Goal: Task Accomplishment & Management: Use online tool/utility

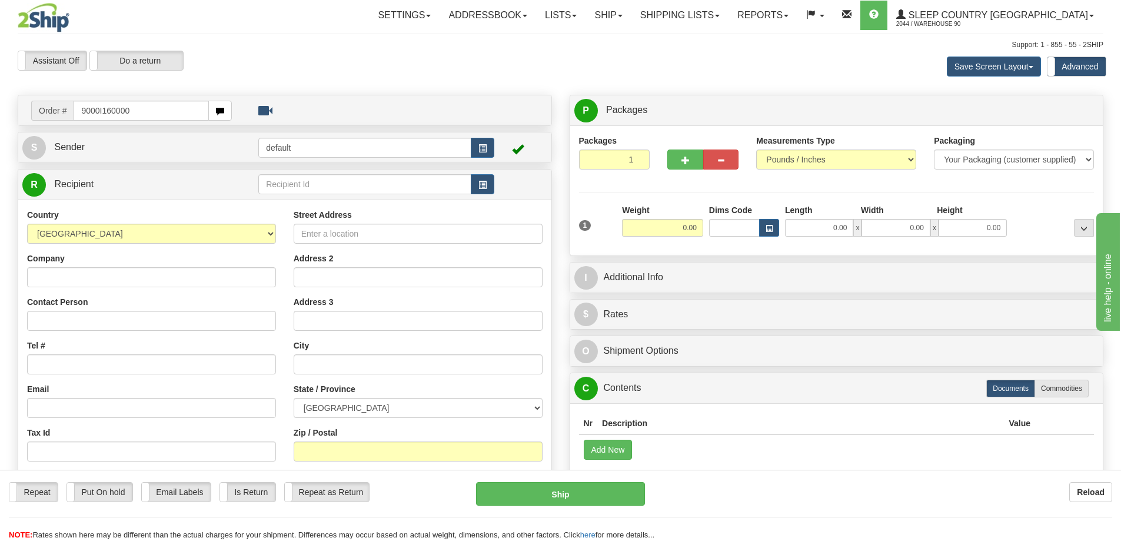
type input "9000I160000"
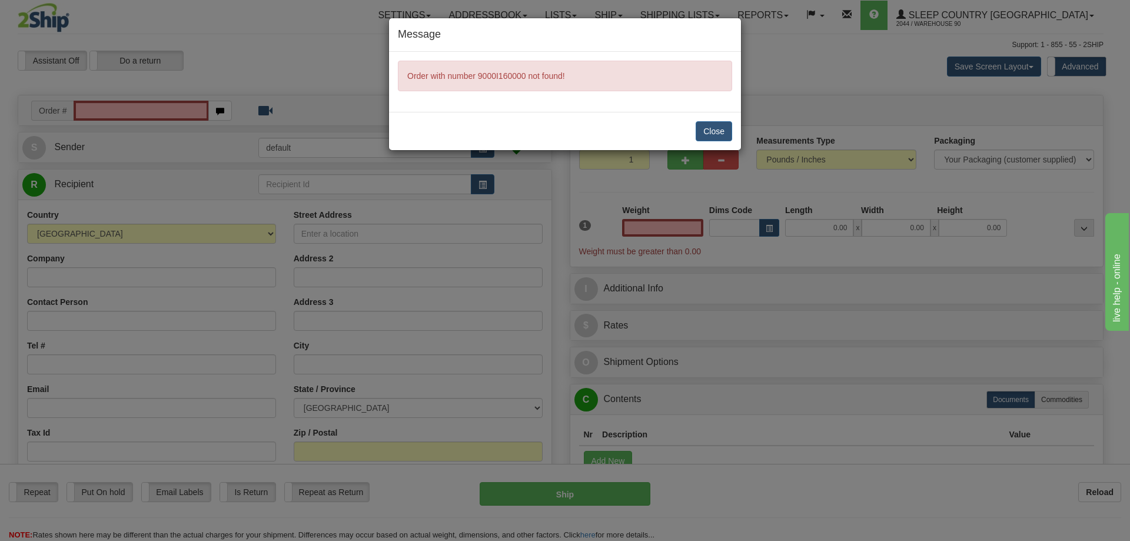
type input "0.00"
click at [705, 135] on button "Close" at bounding box center [714, 131] width 36 height 20
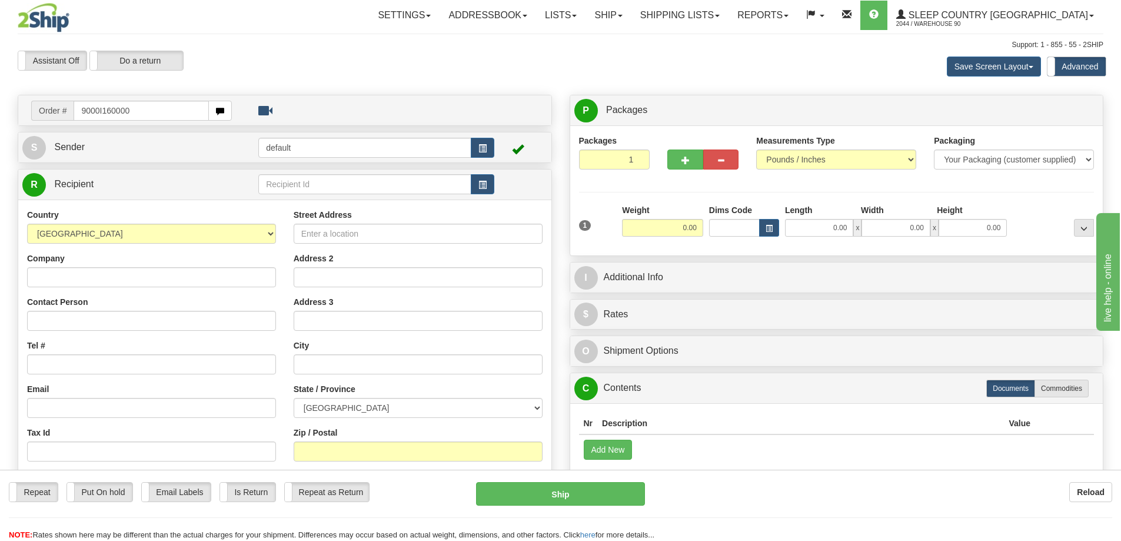
type input "9000I160000"
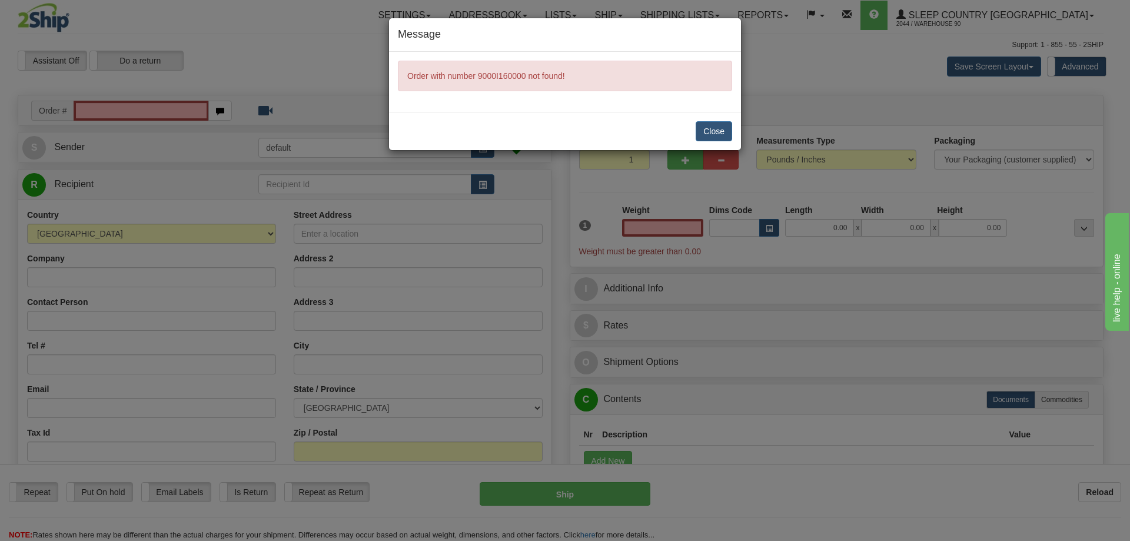
type input "0.00"
click at [725, 134] on button "Close" at bounding box center [714, 131] width 36 height 20
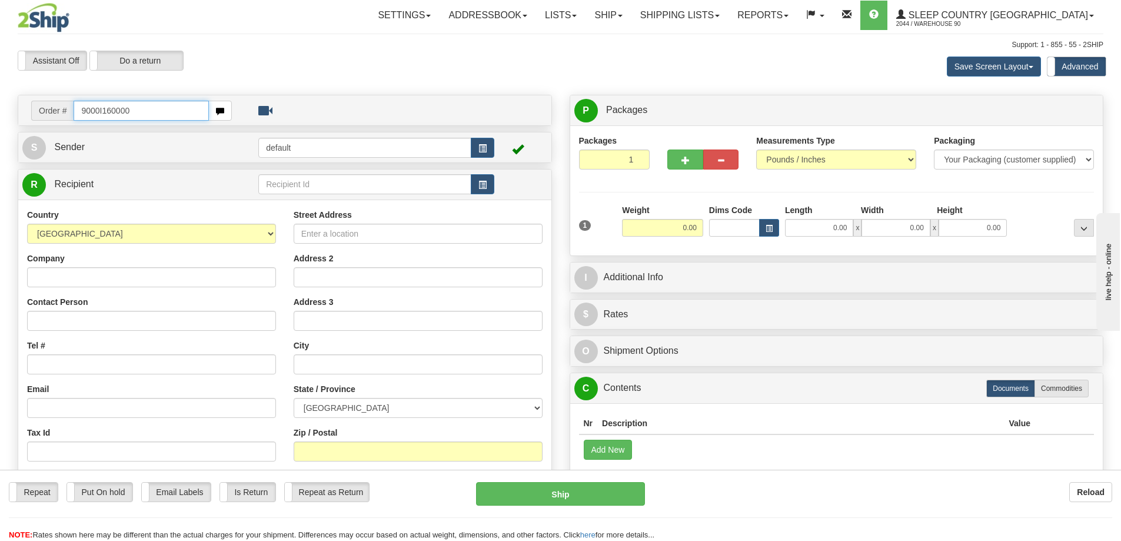
type input "9000I160000"
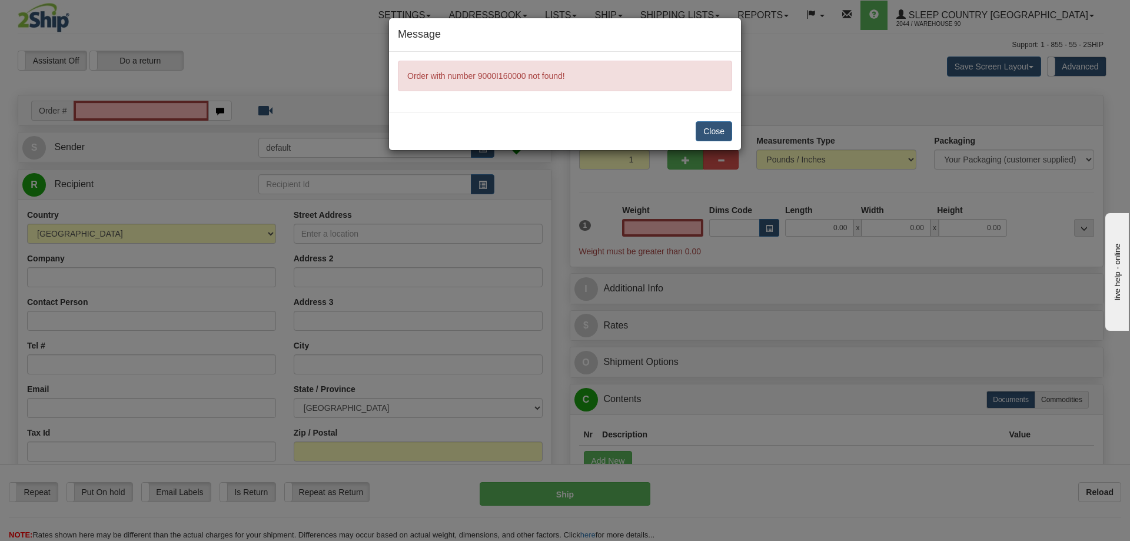
type input "0.00"
click at [721, 134] on button "Close" at bounding box center [714, 131] width 36 height 20
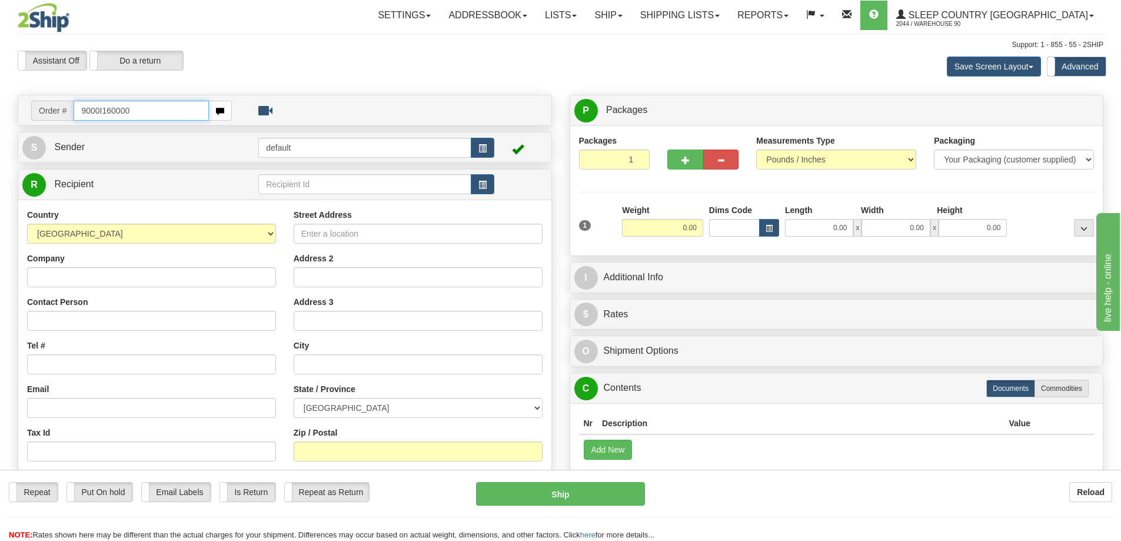
type input "9000I160000"
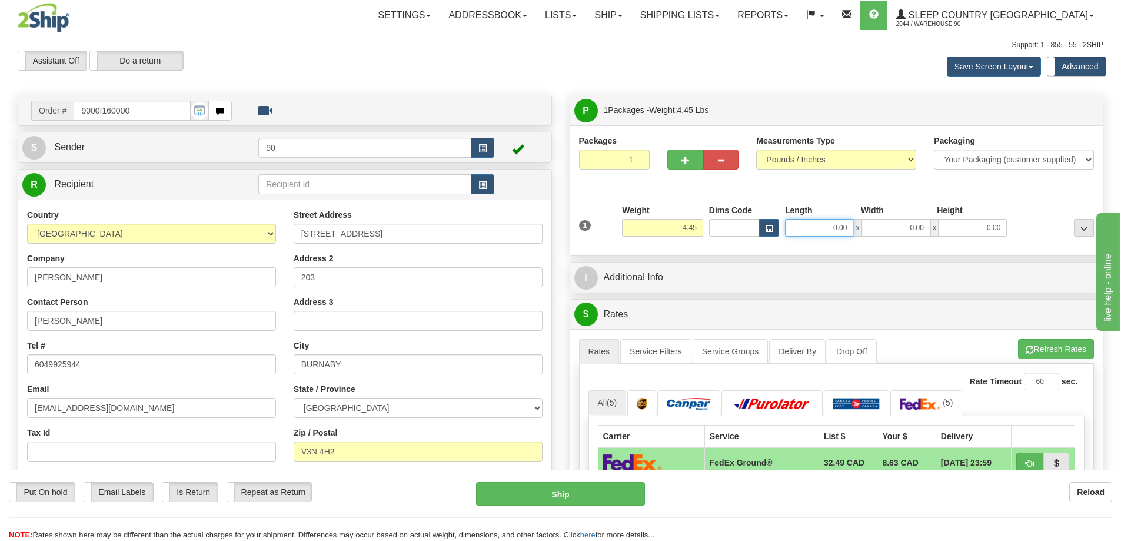
drag, startPoint x: 822, startPoint y: 230, endPoint x: 876, endPoint y: 231, distance: 54.8
click at [876, 231] on div "0.00 x 0.00 x 0.00" at bounding box center [896, 228] width 222 height 18
type input "18.00"
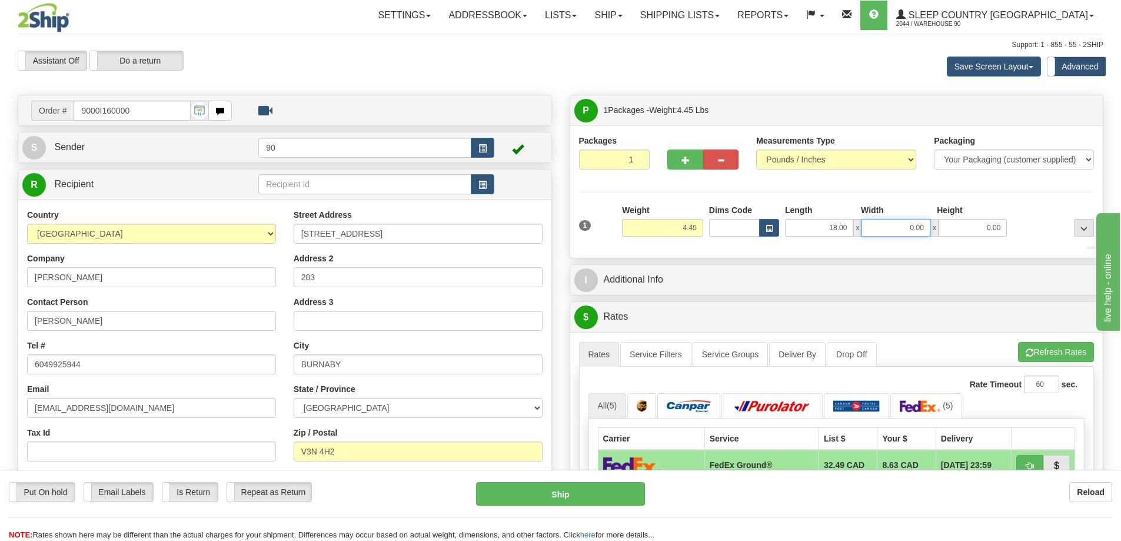
drag, startPoint x: 901, startPoint y: 225, endPoint x: 935, endPoint y: 229, distance: 33.8
click at [934, 230] on div "18.00 x 0.00 x 0.00" at bounding box center [896, 228] width 222 height 18
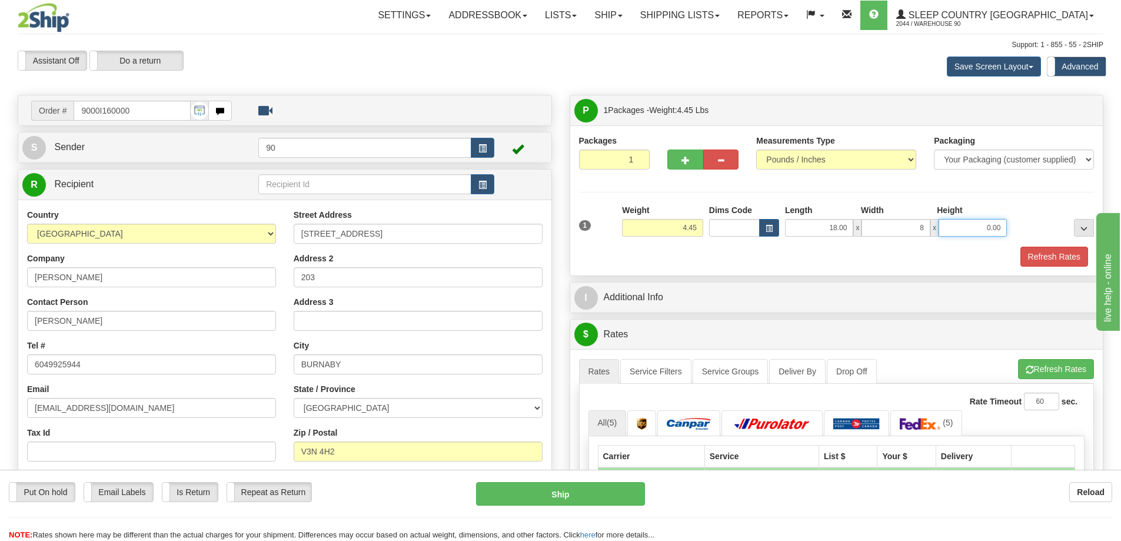
type input "8.00"
drag, startPoint x: 995, startPoint y: 227, endPoint x: 1013, endPoint y: 227, distance: 17.7
click at [1013, 227] on div "1 Weight 4.45 Dims Code x x" at bounding box center [837, 225] width 522 height 42
type input "8.00"
click at [1042, 257] on button "Refresh Rates" at bounding box center [1055, 257] width 68 height 20
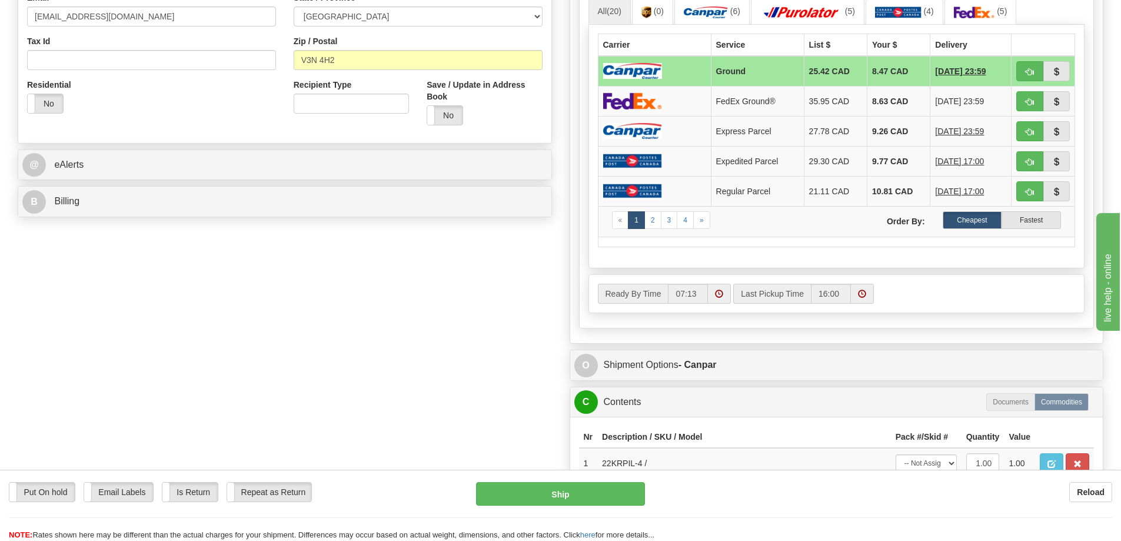
scroll to position [471, 0]
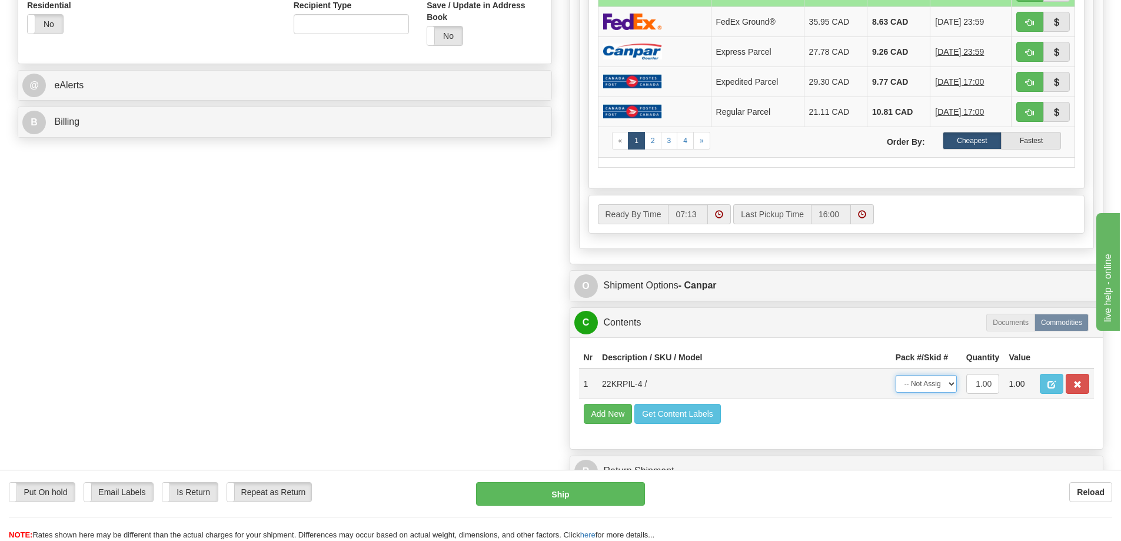
drag, startPoint x: 934, startPoint y: 384, endPoint x: 934, endPoint y: 393, distance: 8.8
click at [934, 384] on select "-- Not Assigned -- Package 1" at bounding box center [926, 384] width 61 height 18
select select "0"
click at [896, 375] on select "-- Not Assigned -- Package 1" at bounding box center [926, 384] width 61 height 18
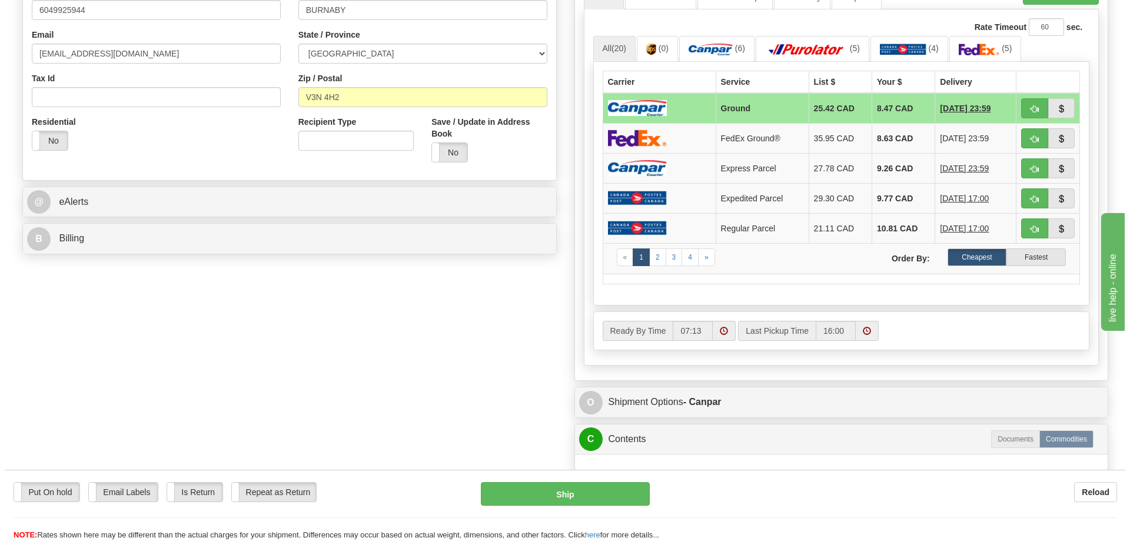
scroll to position [353, 0]
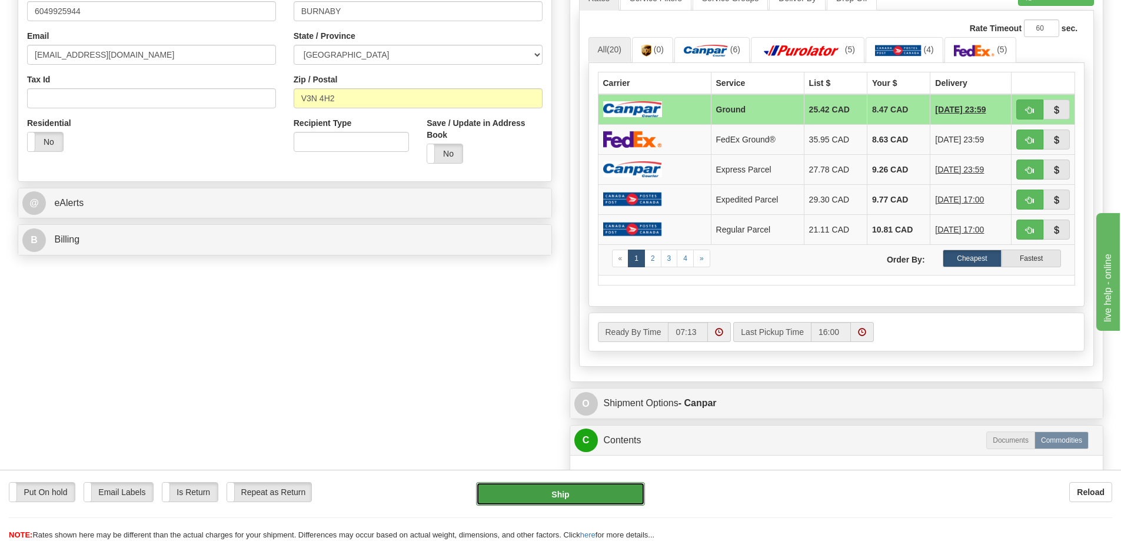
click at [534, 496] on button "Ship" at bounding box center [560, 494] width 169 height 24
type input "1"
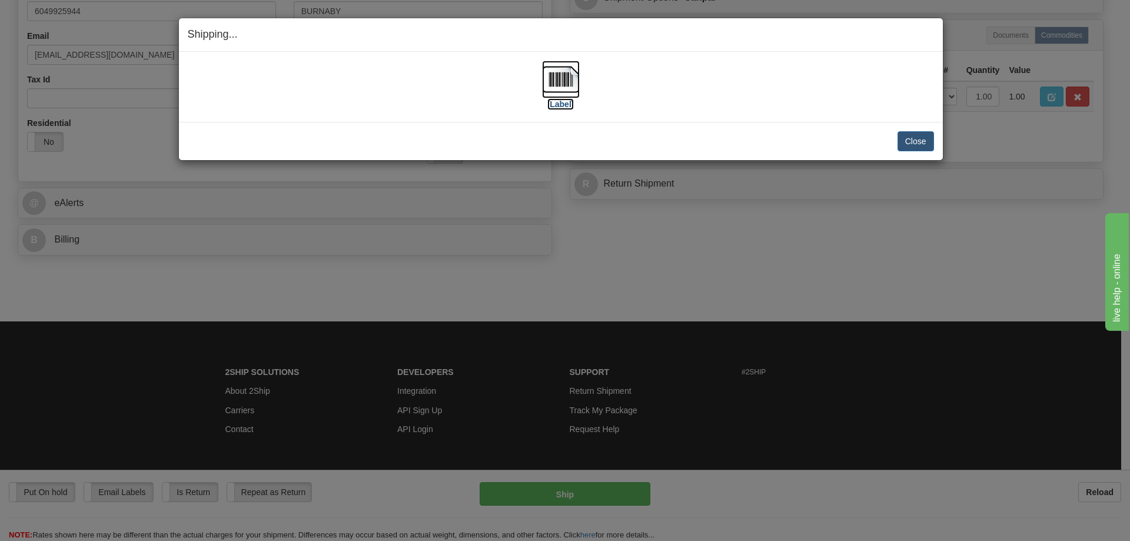
click at [559, 104] on label "[Label]" at bounding box center [560, 104] width 27 height 12
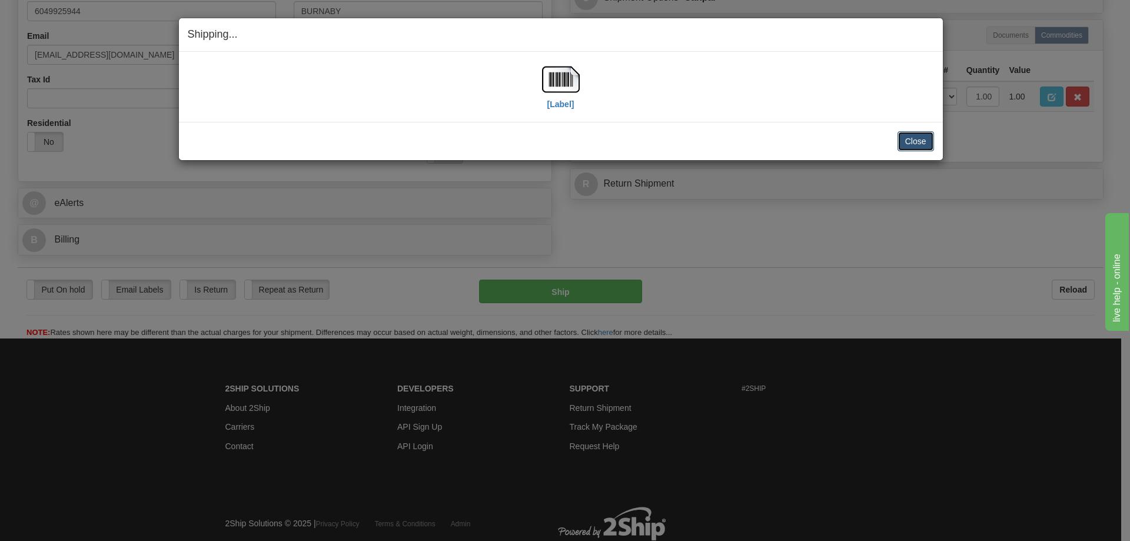
click at [924, 140] on button "Close" at bounding box center [916, 141] width 36 height 20
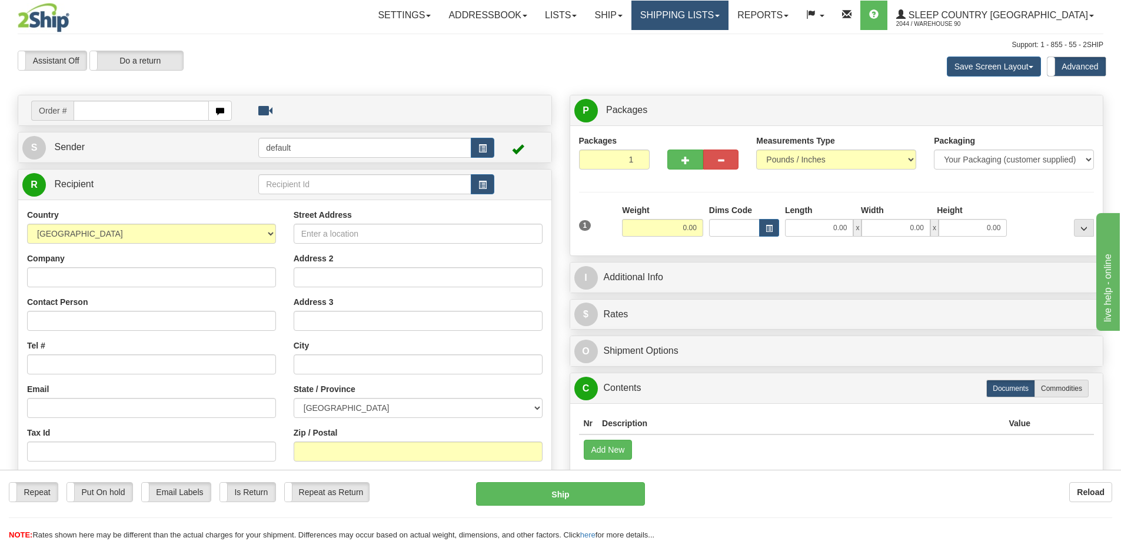
click at [728, 11] on link "Shipping lists" at bounding box center [680, 15] width 97 height 29
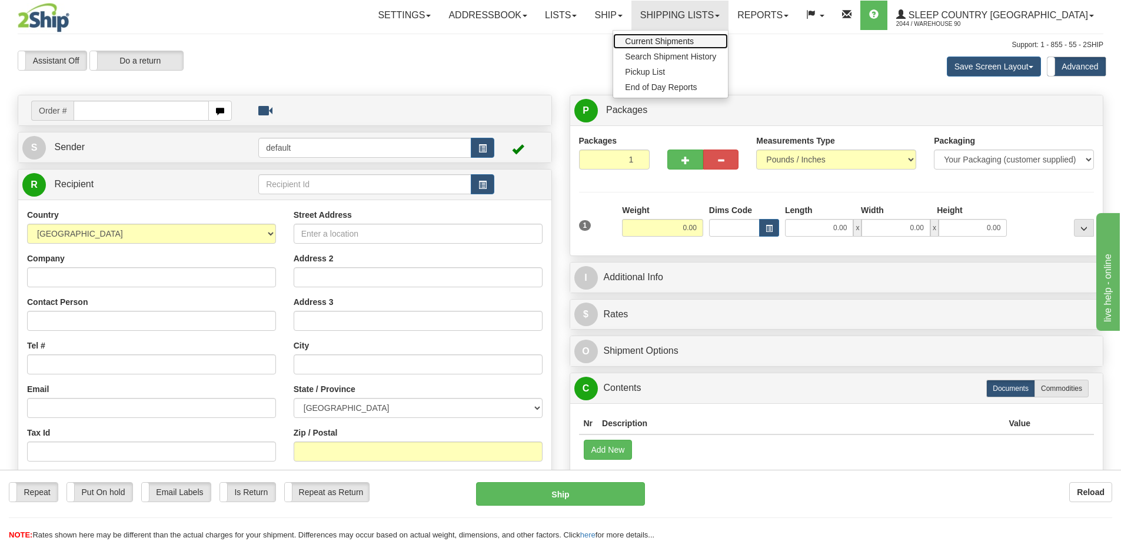
click at [694, 39] on span "Current Shipments" at bounding box center [659, 40] width 69 height 9
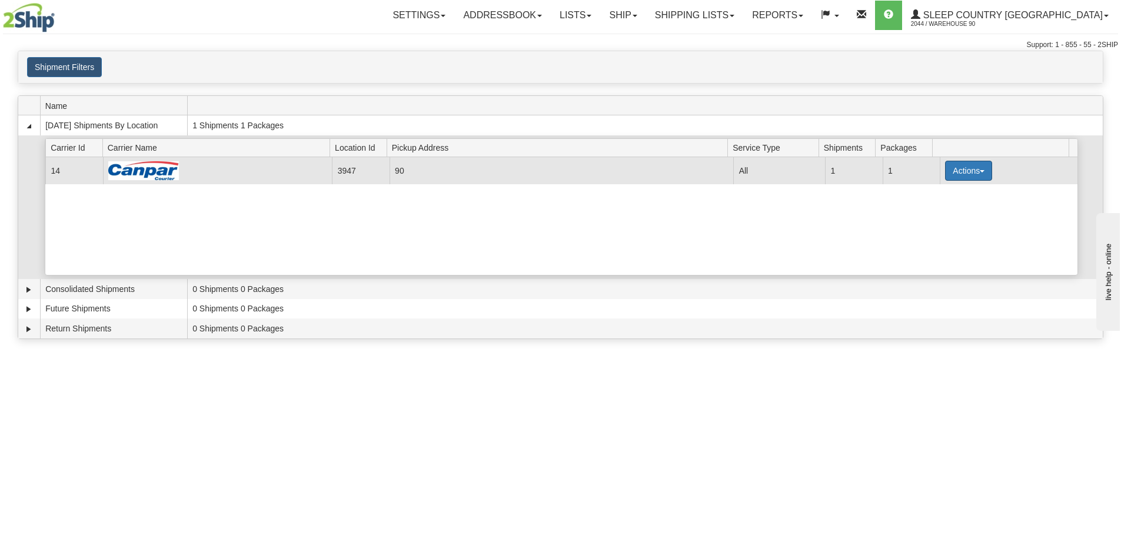
click at [947, 171] on button "Actions" at bounding box center [968, 171] width 47 height 20
click at [947, 211] on link "Close" at bounding box center [945, 208] width 94 height 15
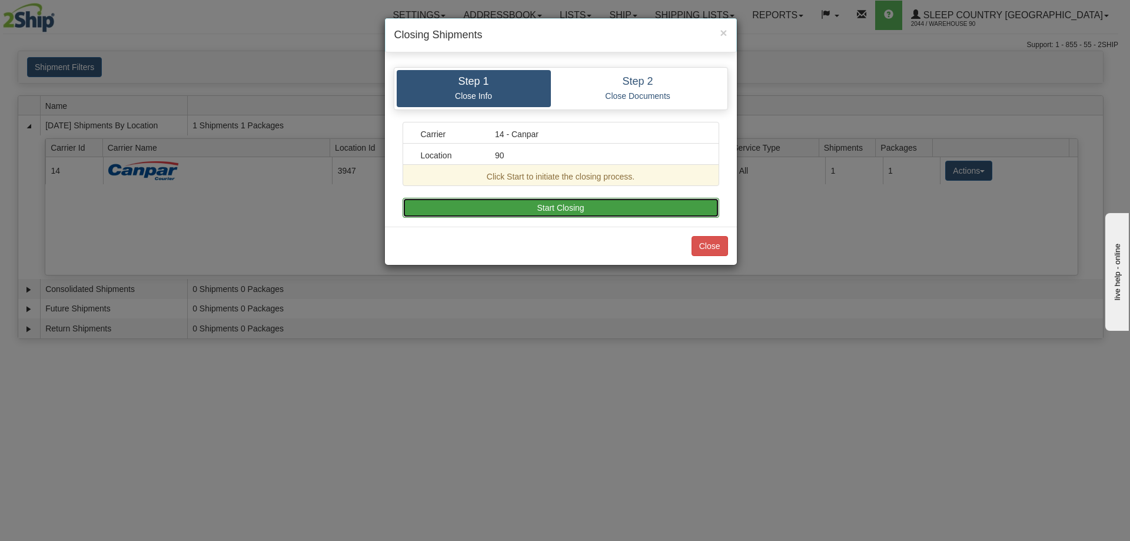
click at [597, 210] on button "Start Closing" at bounding box center [561, 208] width 317 height 20
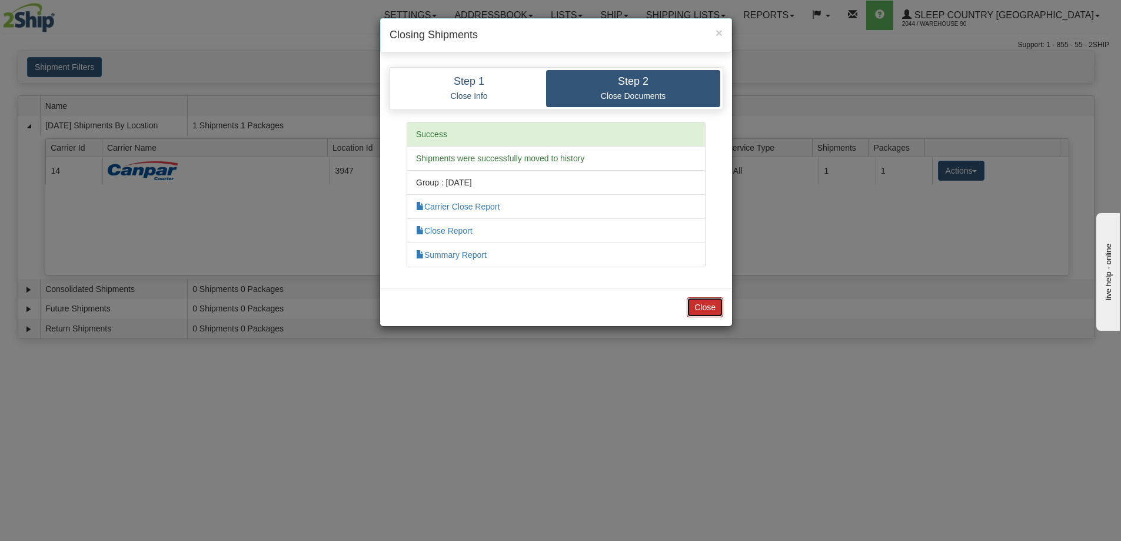
click at [706, 306] on button "Close" at bounding box center [705, 307] width 36 height 20
